Goal: Task Accomplishment & Management: Manage account settings

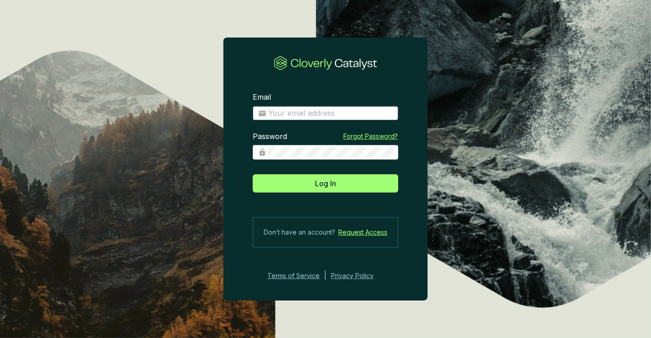
click at [302, 111] on input "Email" at bounding box center [330, 113] width 124 height 10
type input "amelia@bioforestal.mx"
click at [253, 174] on button "Log In" at bounding box center [326, 183] width 146 height 18
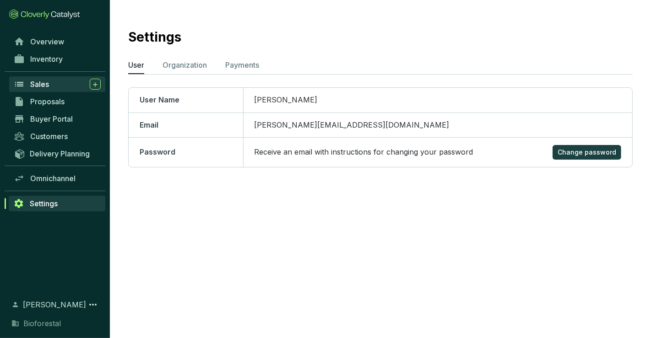
click at [60, 83] on div "Sales" at bounding box center [65, 84] width 70 height 11
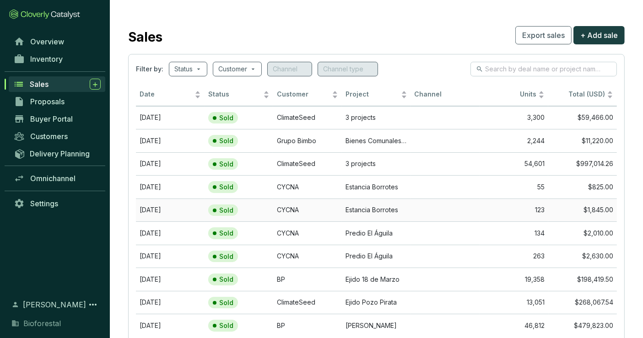
scroll to position [54, 0]
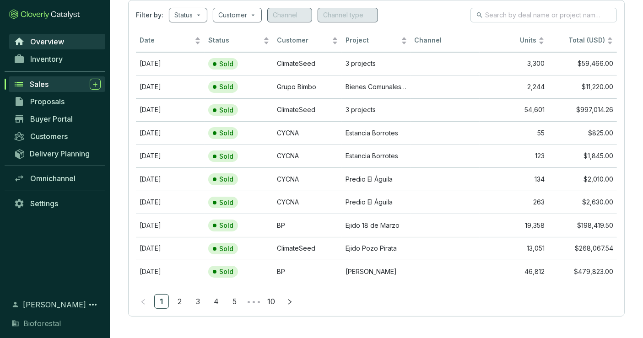
click at [64, 43] on link "Overview" at bounding box center [57, 42] width 96 height 16
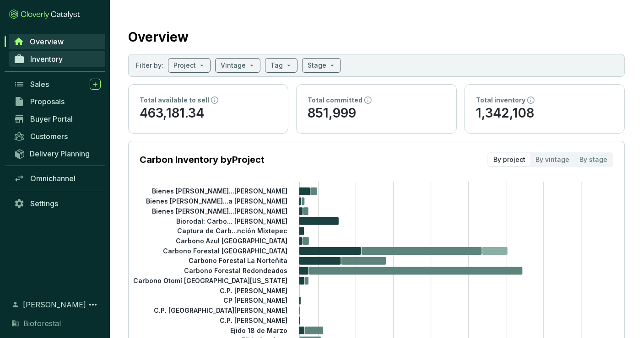
click at [80, 55] on link "Inventory" at bounding box center [57, 59] width 96 height 16
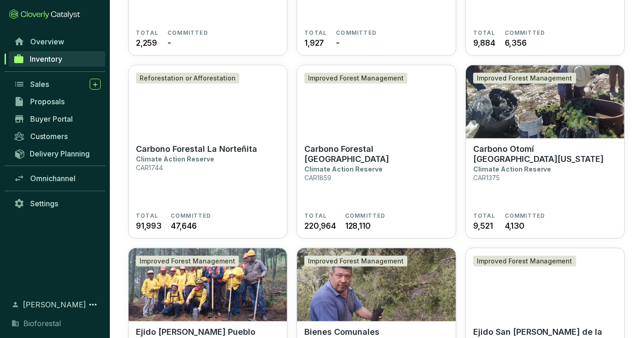
scroll to position [1298, 0]
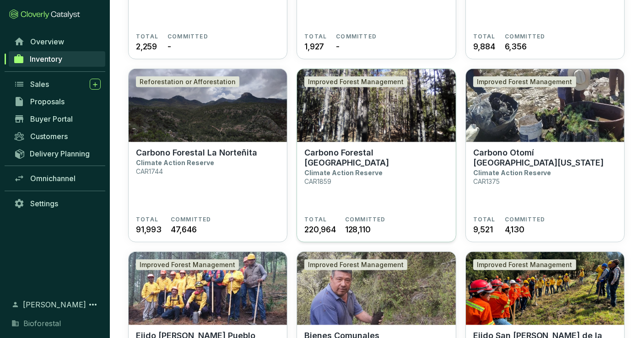
click at [380, 143] on section "Carbono Forestal La Catedral Climate Action Reserve CAR1859 TOTAL 220,964 COMMI…" at bounding box center [376, 192] width 158 height 101
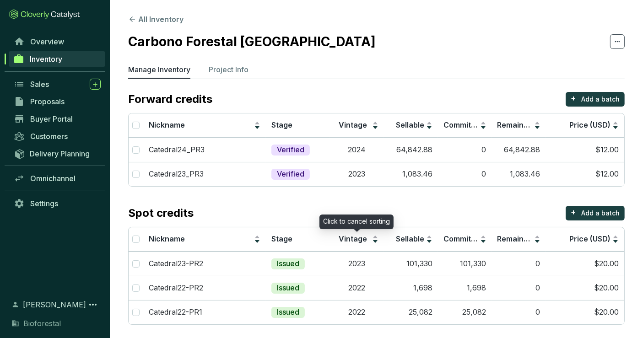
scroll to position [3, 0]
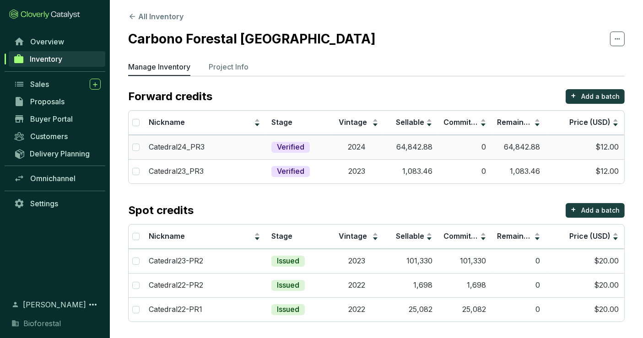
click at [396, 152] on td "64,842.88" at bounding box center [411, 147] width 54 height 24
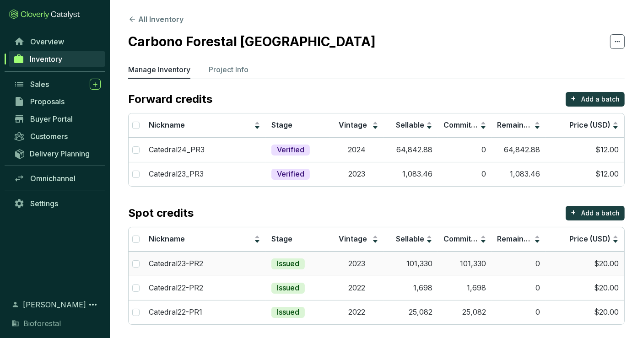
click at [393, 266] on td "101,330" at bounding box center [411, 264] width 54 height 24
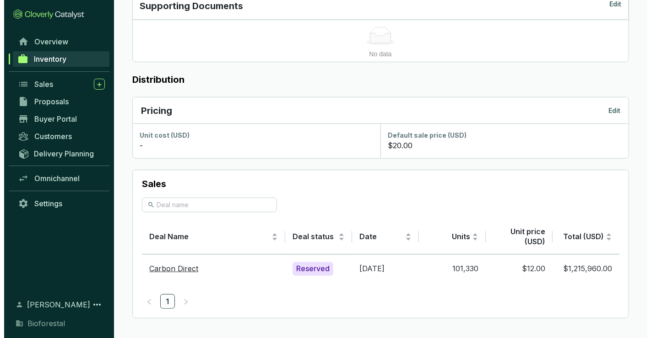
scroll to position [421, 0]
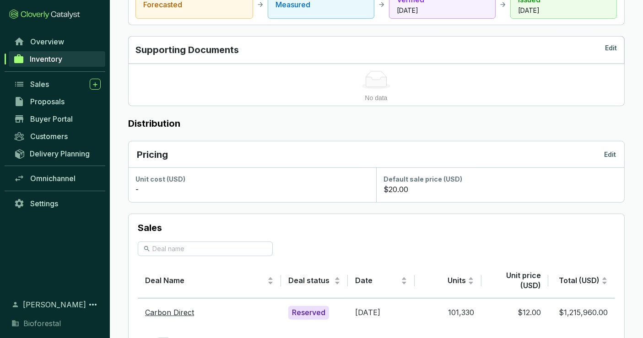
click at [609, 152] on p "Edit" at bounding box center [610, 154] width 12 height 9
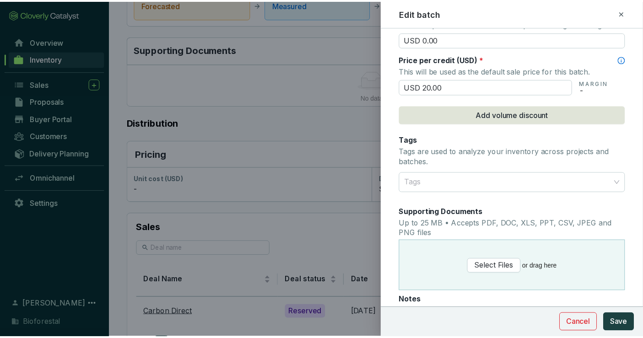
scroll to position [529, 0]
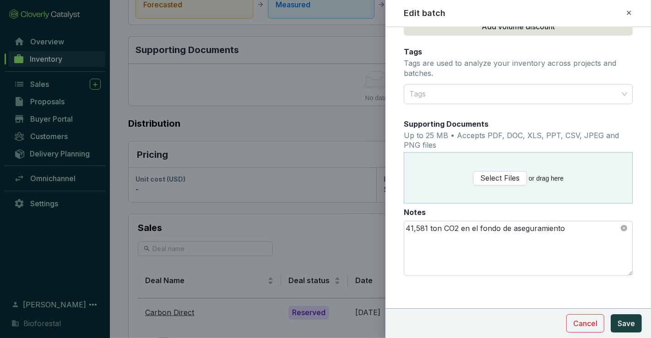
click at [627, 11] on icon at bounding box center [628, 12] width 7 height 11
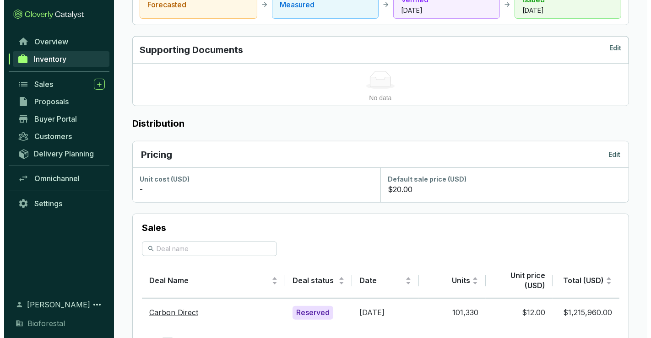
scroll to position [465, 0]
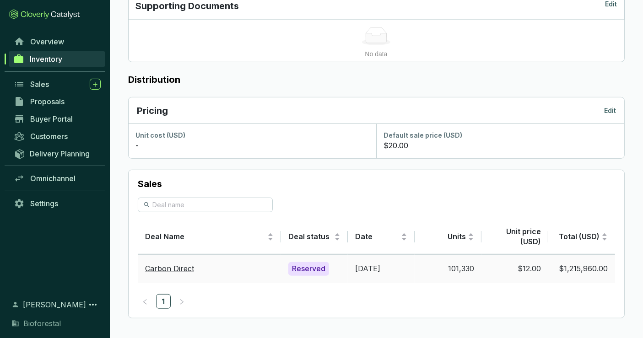
click at [313, 271] on div "Reserved" at bounding box center [308, 269] width 41 height 14
click at [312, 271] on div "Reserved" at bounding box center [308, 269] width 41 height 14
click at [612, 107] on p "Edit" at bounding box center [610, 110] width 12 height 9
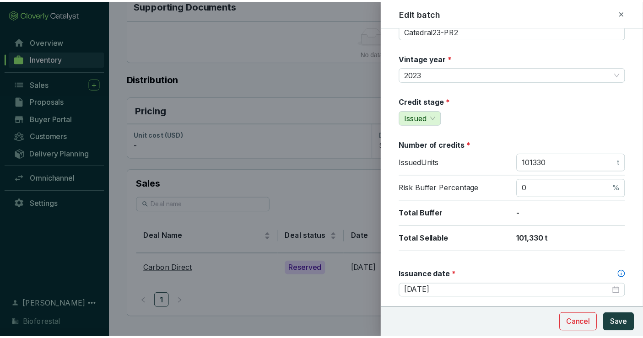
scroll to position [0, 0]
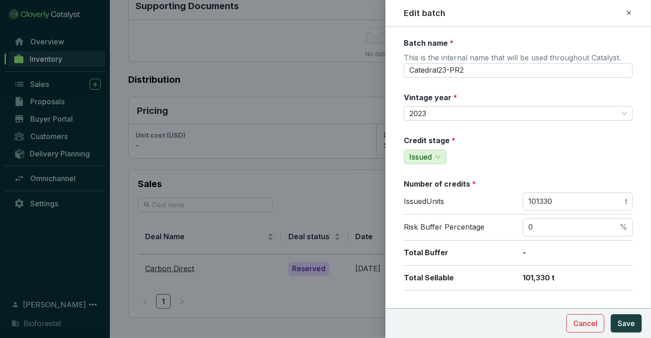
click at [627, 9] on icon at bounding box center [628, 12] width 7 height 11
